Goal: Task Accomplishment & Management: Manage account settings

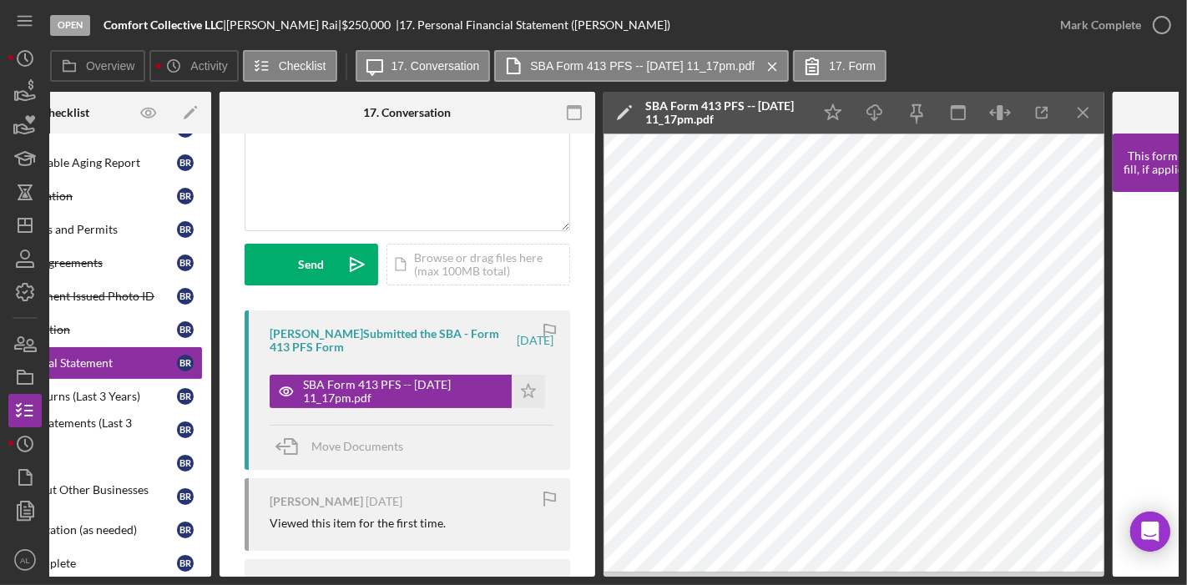
scroll to position [0, 149]
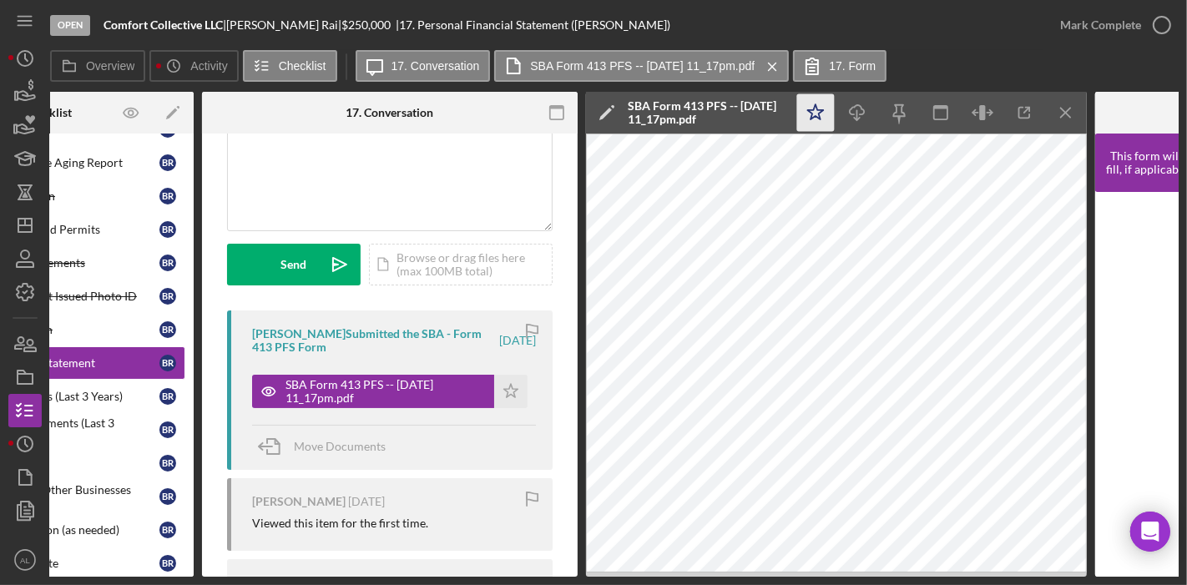
click at [822, 120] on icon "Icon/Star" at bounding box center [816, 113] width 38 height 38
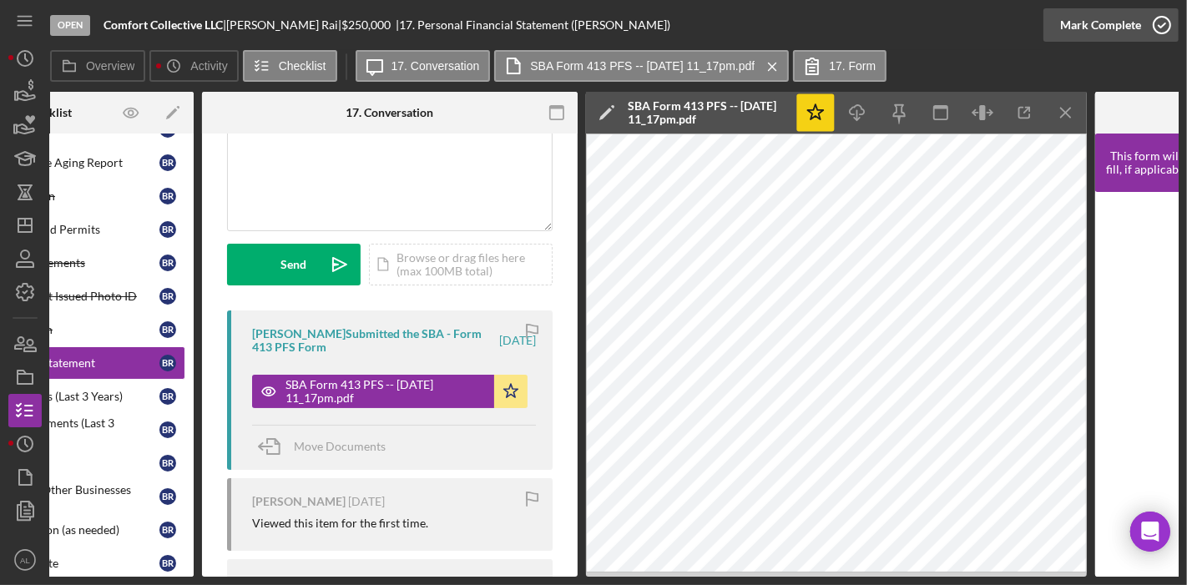
click at [1148, 37] on icon "button" at bounding box center [1162, 25] width 42 height 42
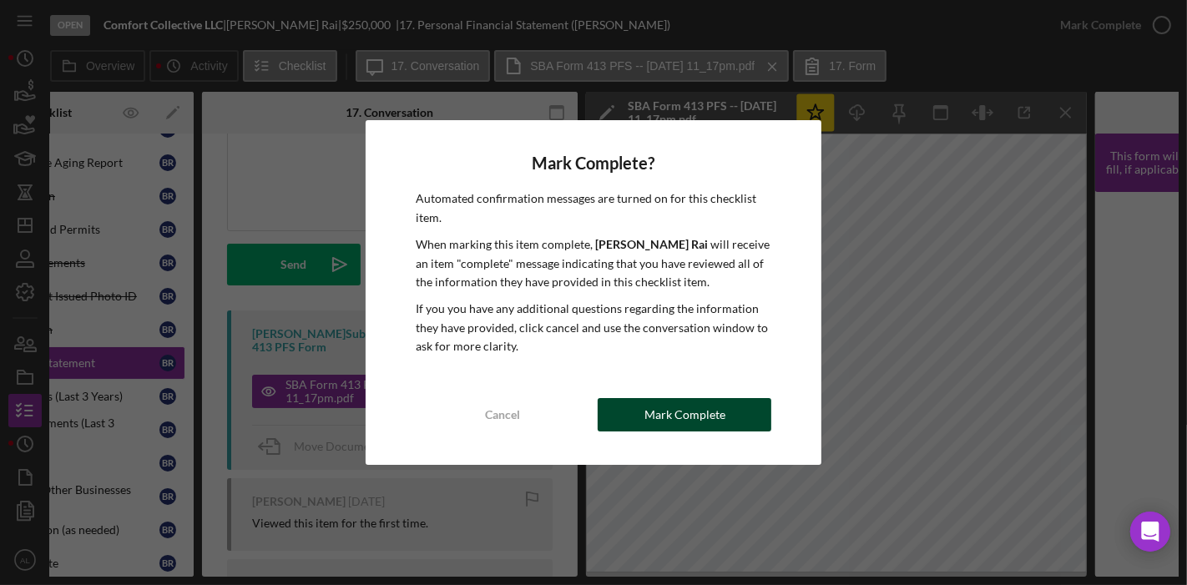
click at [653, 402] on div "Mark Complete" at bounding box center [684, 414] width 81 height 33
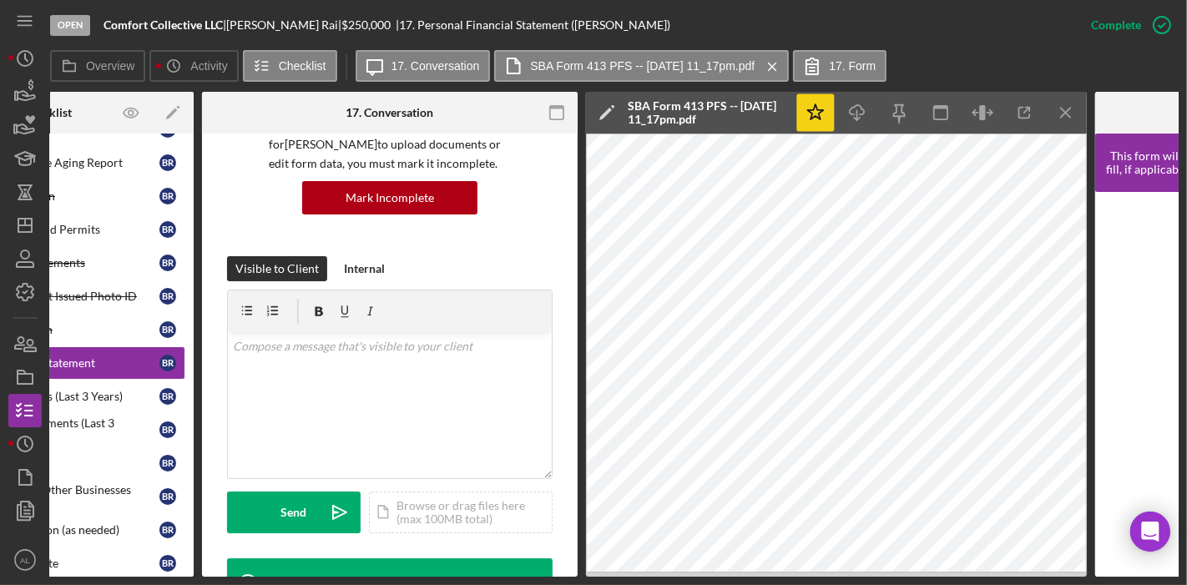
scroll to position [398, 0]
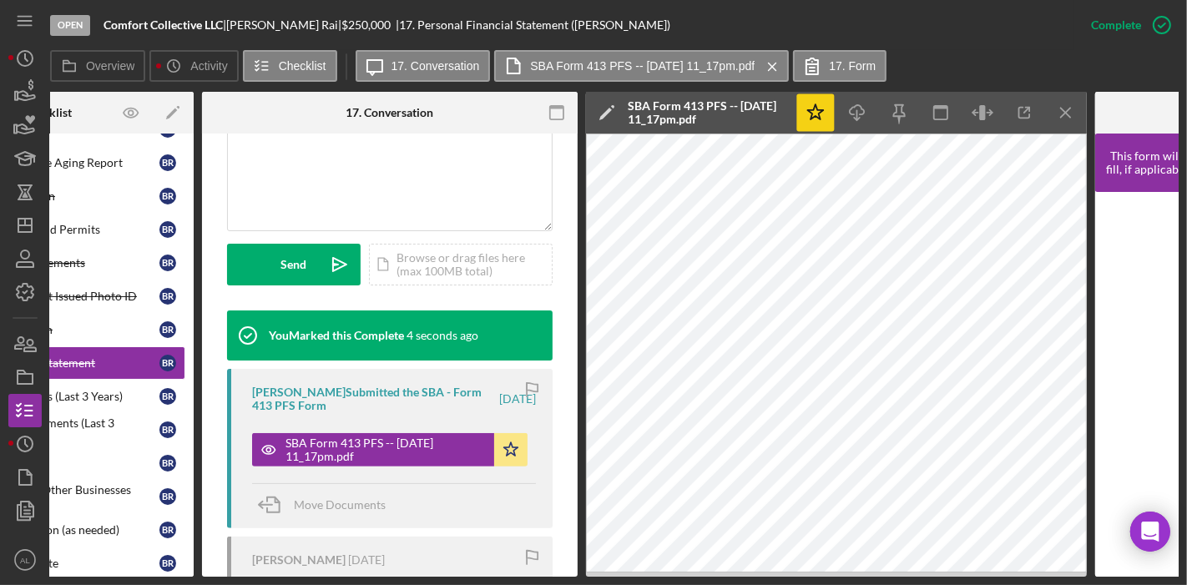
drag, startPoint x: 449, startPoint y: 579, endPoint x: 214, endPoint y: 576, distance: 235.4
click at [214, 576] on div "Overview Internal Workflow Stage Open Icon/Dropdown Arrow Archive (can unarchiv…" at bounding box center [614, 334] width 1128 height 485
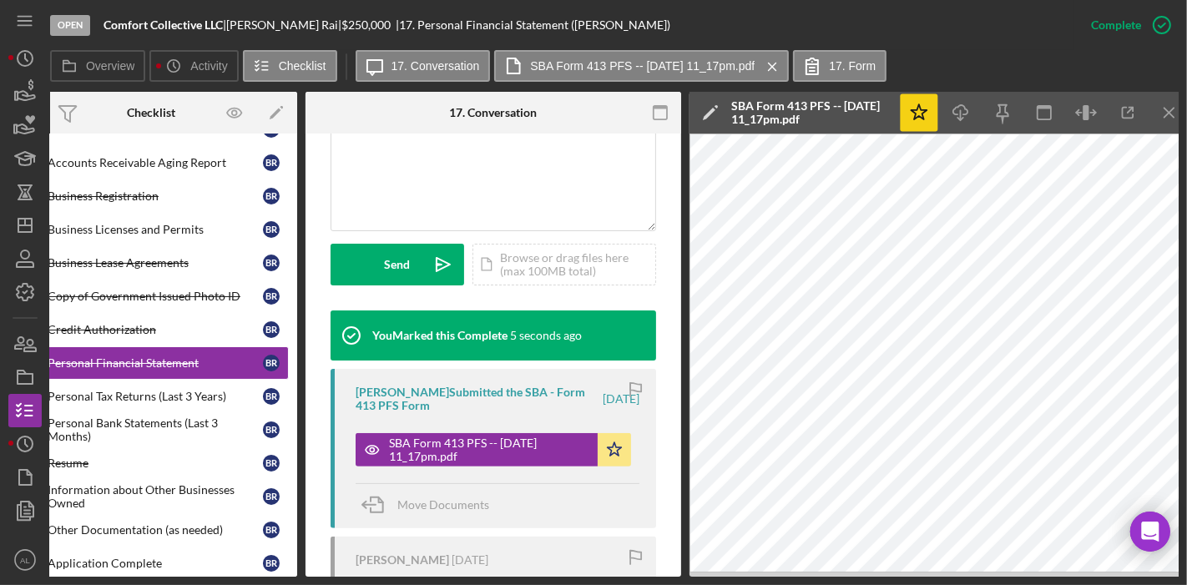
scroll to position [0, 0]
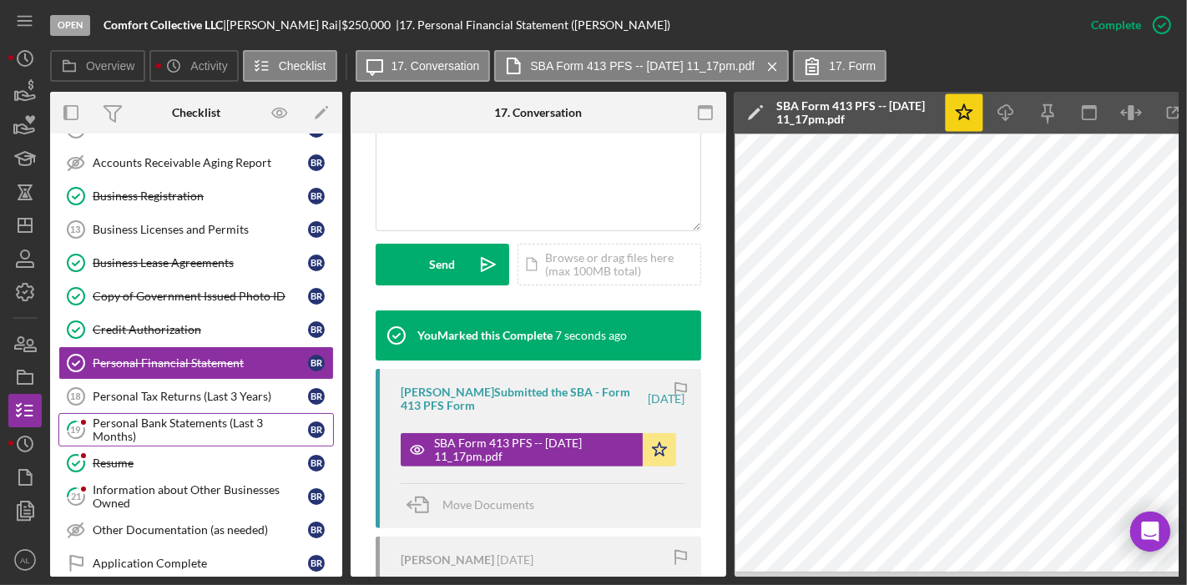
click at [143, 416] on div "Personal Bank Statements (Last 3 Months)" at bounding box center [200, 429] width 215 height 27
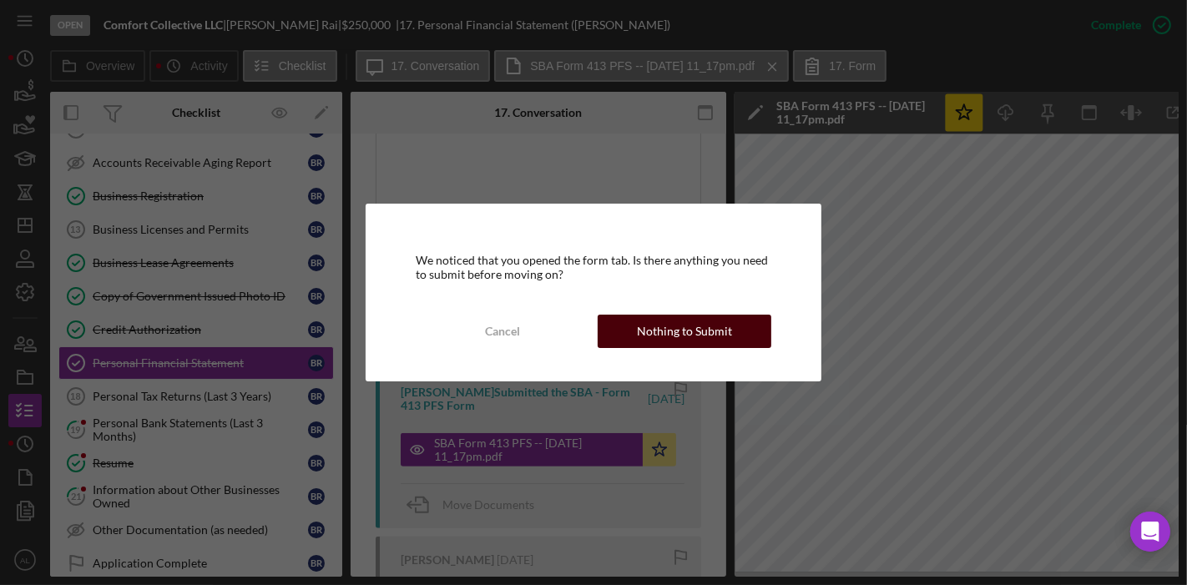
click at [628, 330] on button "Nothing to Submit" at bounding box center [685, 331] width 174 height 33
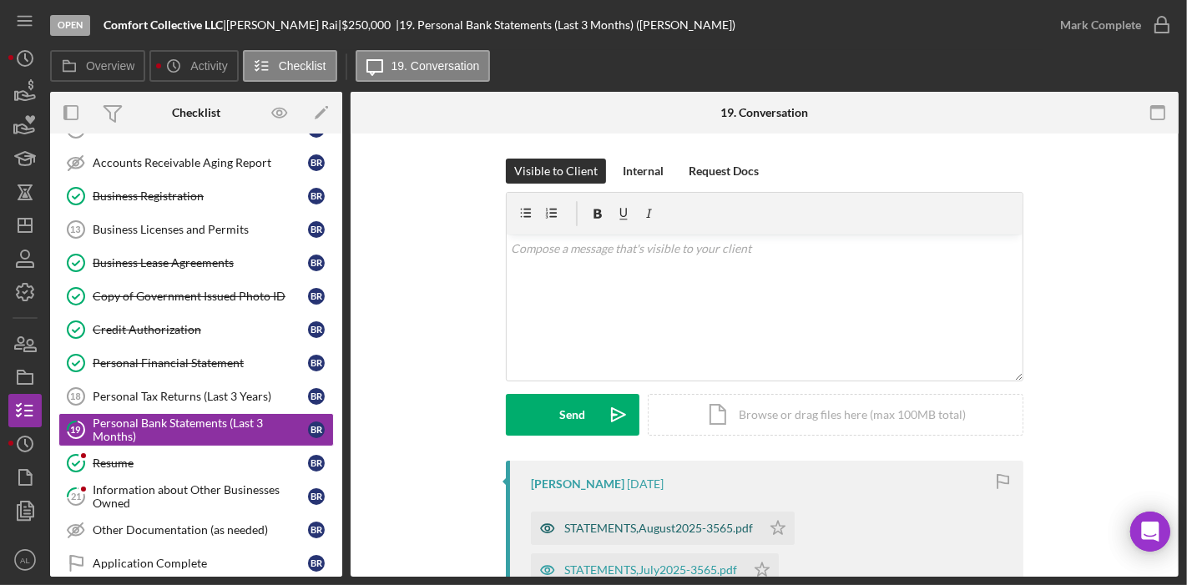
click at [548, 528] on icon "button" at bounding box center [547, 528] width 33 height 33
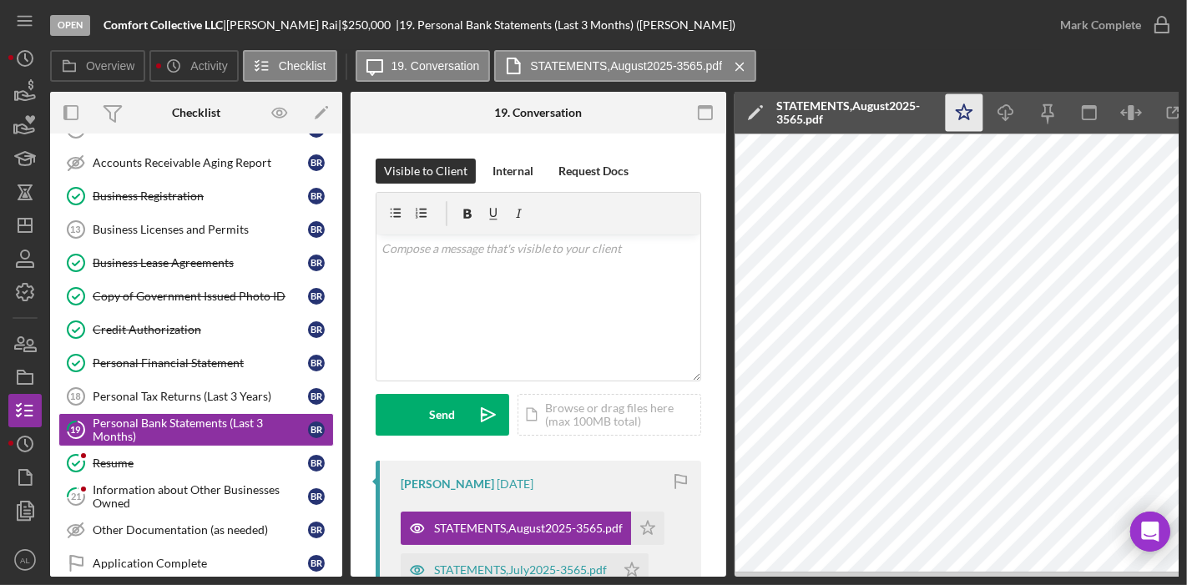
click at [956, 113] on icon "Icon/Star" at bounding box center [965, 113] width 38 height 38
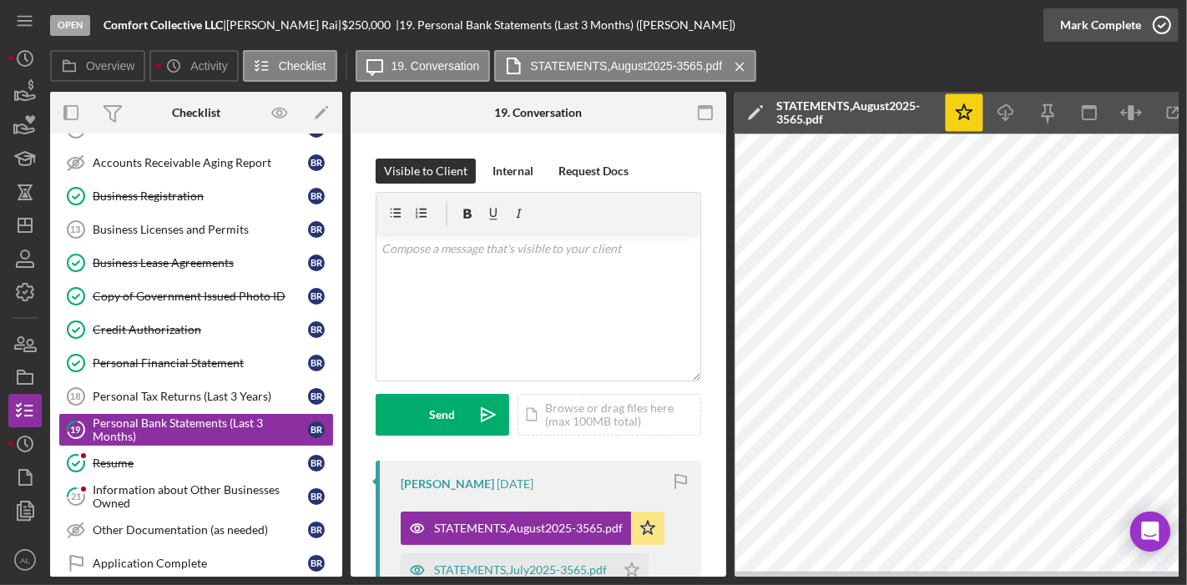
click at [1169, 23] on icon "button" at bounding box center [1162, 25] width 42 height 42
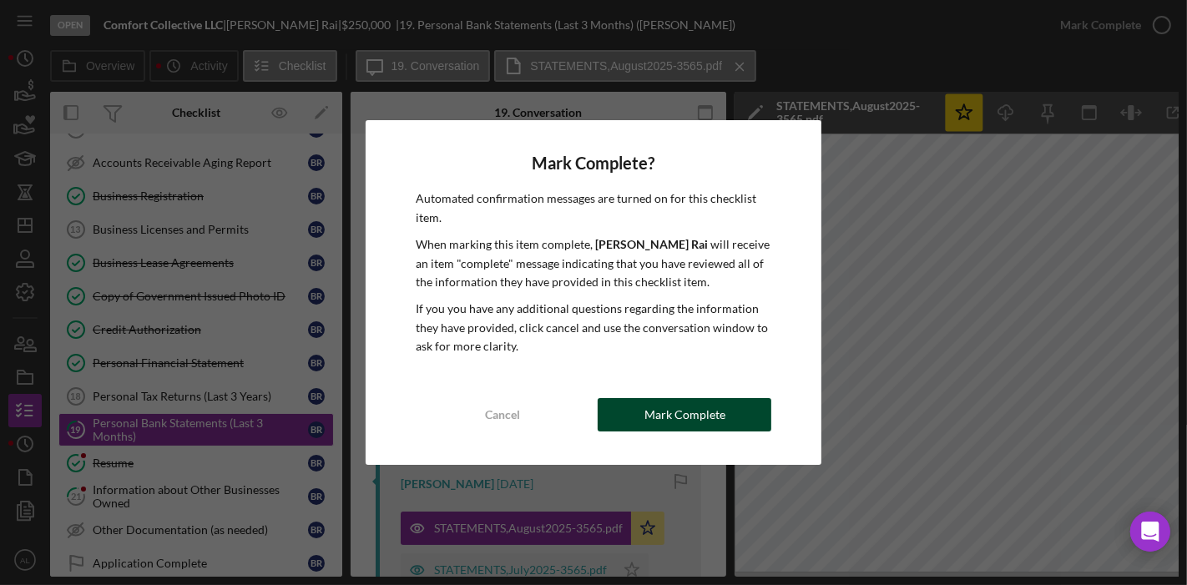
click at [651, 418] on div "Mark Complete" at bounding box center [684, 414] width 81 height 33
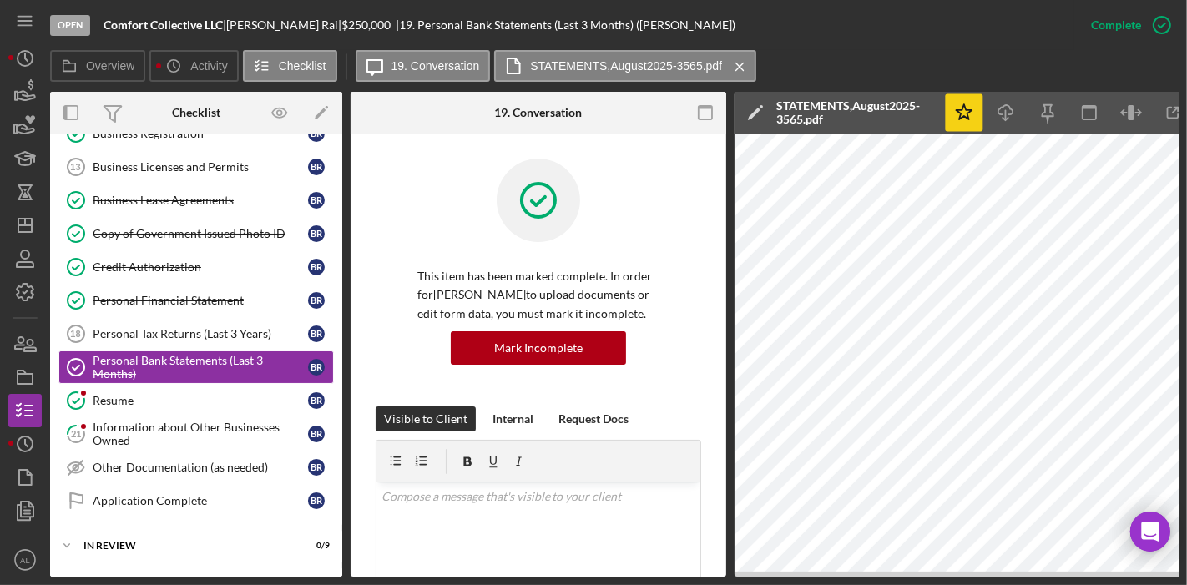
scroll to position [598, 0]
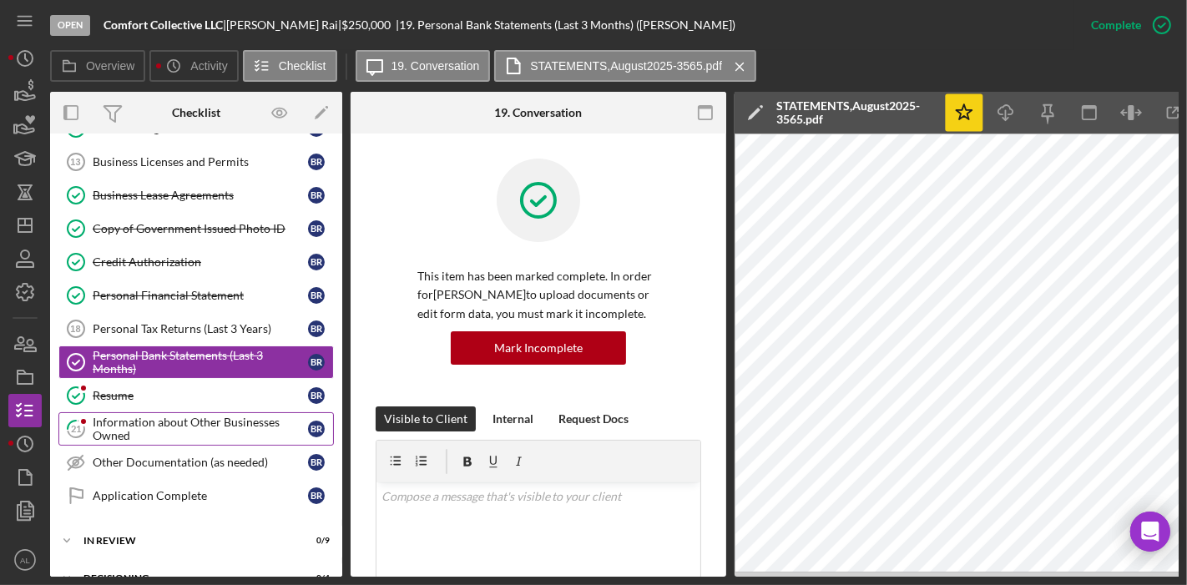
click at [242, 416] on div "Information about Other Businesses Owned" at bounding box center [200, 429] width 215 height 27
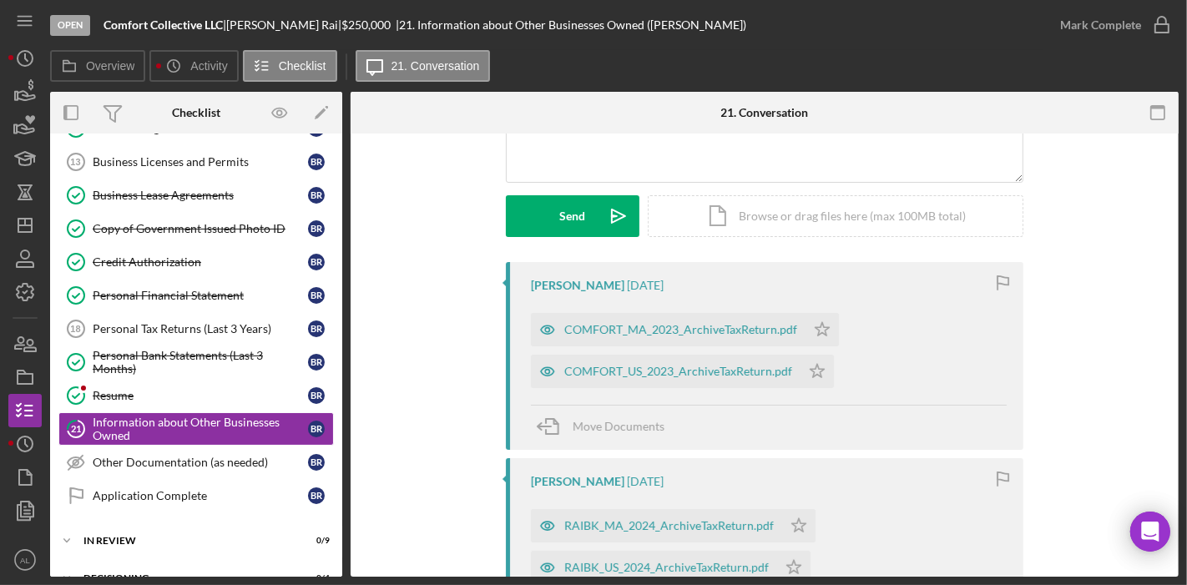
scroll to position [208, 0]
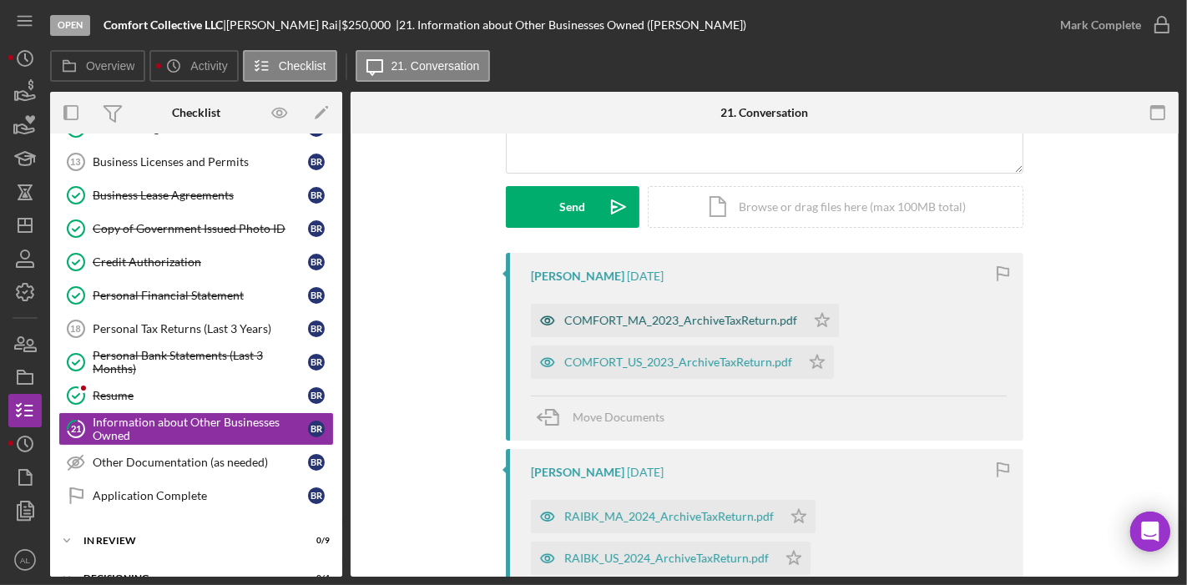
click at [668, 326] on div "COMFORT_MA_2023_ArchiveTaxReturn.pdf" at bounding box center [680, 320] width 233 height 13
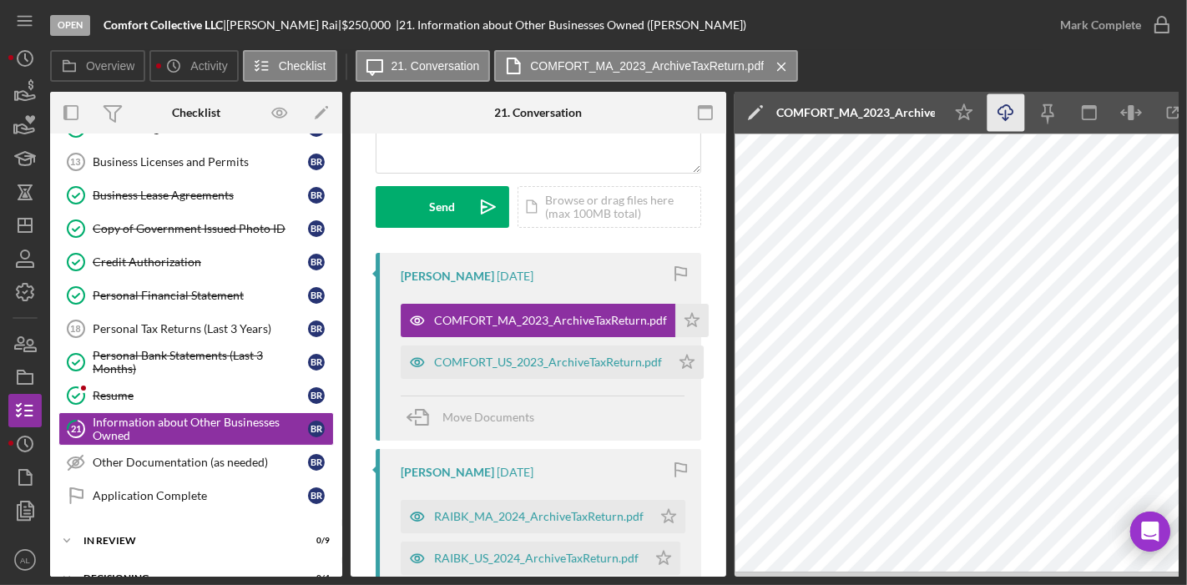
click at [1002, 119] on icon "Icon/Download" at bounding box center [1006, 113] width 38 height 38
